Goal: Task Accomplishment & Management: Manage account settings

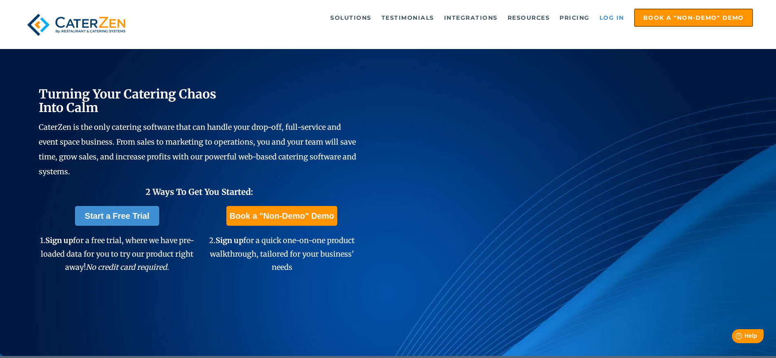
click at [610, 14] on link "Log in" at bounding box center [611, 17] width 33 height 16
drag, startPoint x: 609, startPoint y: 21, endPoint x: 600, endPoint y: 22, distance: 8.7
click at [609, 21] on link "Log in" at bounding box center [611, 17] width 33 height 16
